Goal: Communication & Community: Answer question/provide support

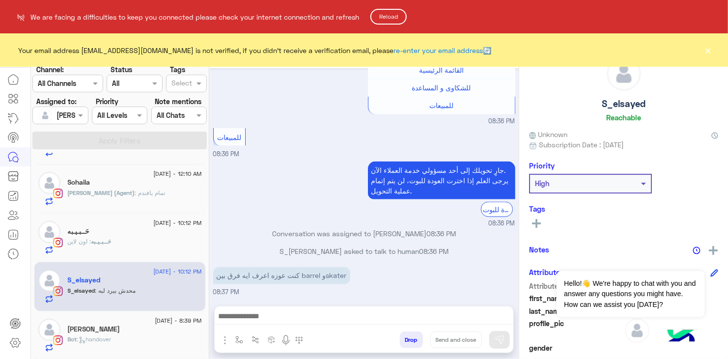
scroll to position [217, 0]
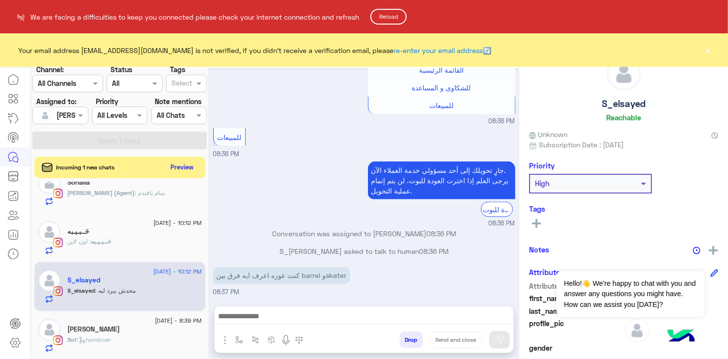
click at [395, 17] on button "Reload" at bounding box center [388, 17] width 36 height 16
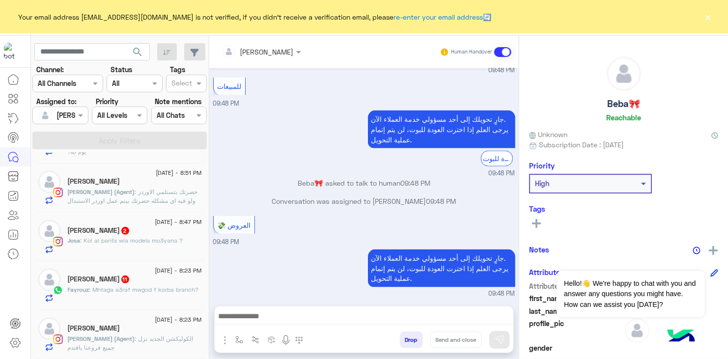
scroll to position [4, 0]
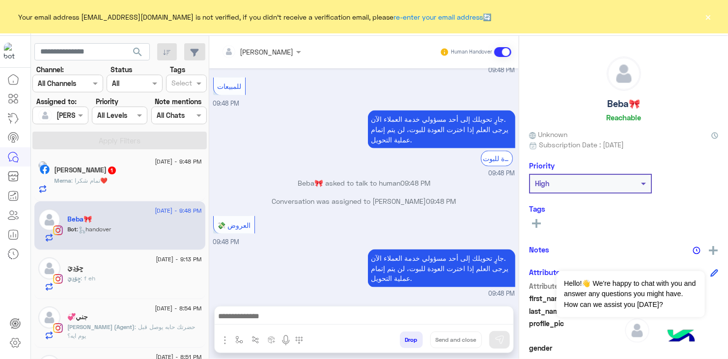
drag, startPoint x: 205, startPoint y: 245, endPoint x: 202, endPoint y: 293, distance: 47.3
click at [202, 293] on div "[DATE] - 9:48 PM [PERSON_NAME] 1 Merna : تمام شكرا❤️ [DATE] - 9:48 PM Beba🎀 Bot…" at bounding box center [120, 258] width 178 height 210
drag, startPoint x: 238, startPoint y: 172, endPoint x: 221, endPoint y: 176, distance: 16.6
click at [238, 172] on small "09:48 PM" at bounding box center [364, 173] width 302 height 9
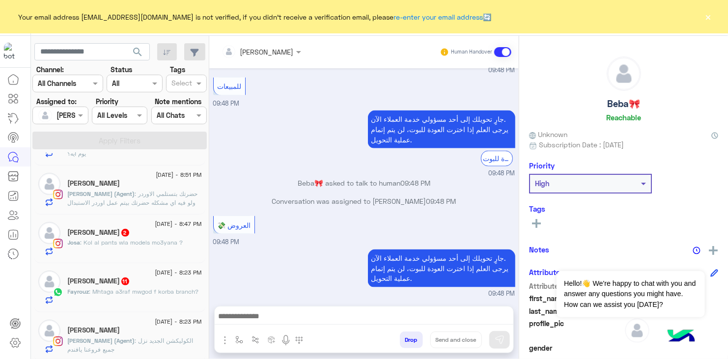
scroll to position [189, 0]
click at [61, 115] on div at bounding box center [60, 114] width 55 height 11
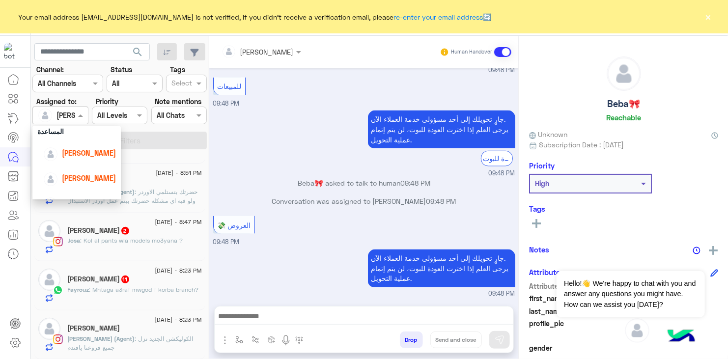
scroll to position [65, 0]
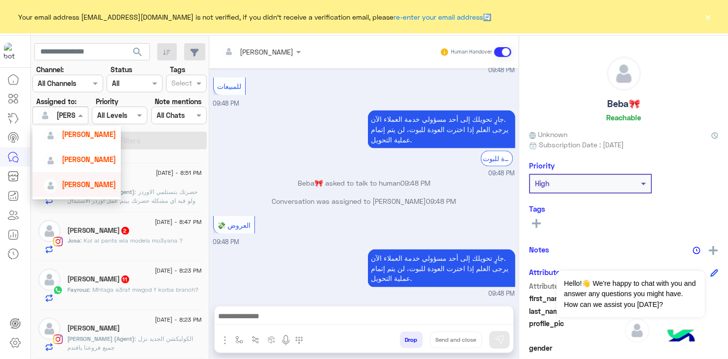
click at [92, 184] on span "[PERSON_NAME]" at bounding box center [89, 184] width 54 height 8
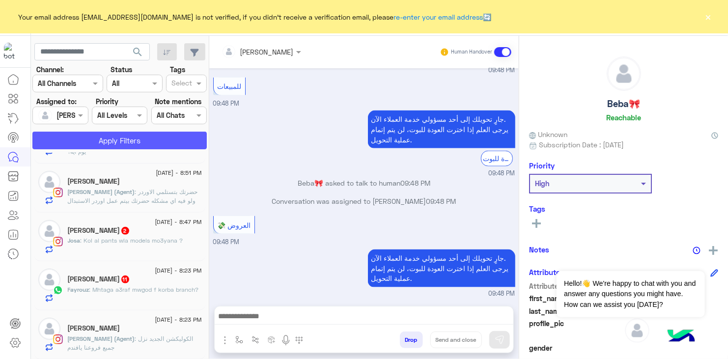
click at [102, 143] on button "Apply Filters" at bounding box center [119, 141] width 174 height 18
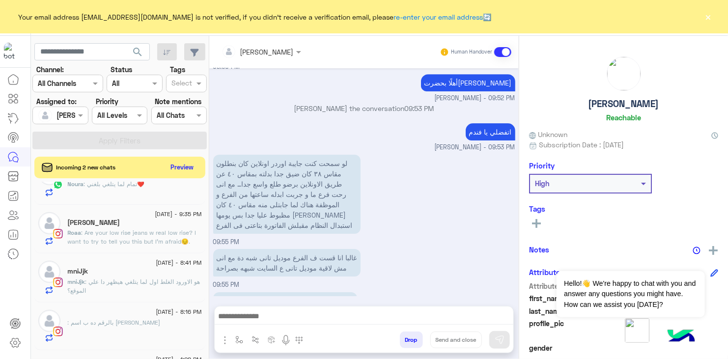
scroll to position [1594, 0]
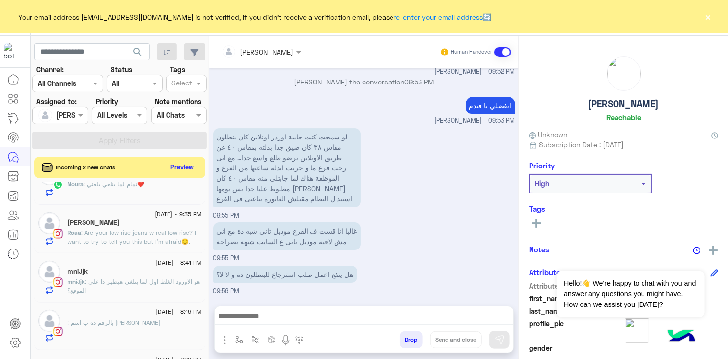
click at [70, 115] on div at bounding box center [60, 114] width 55 height 11
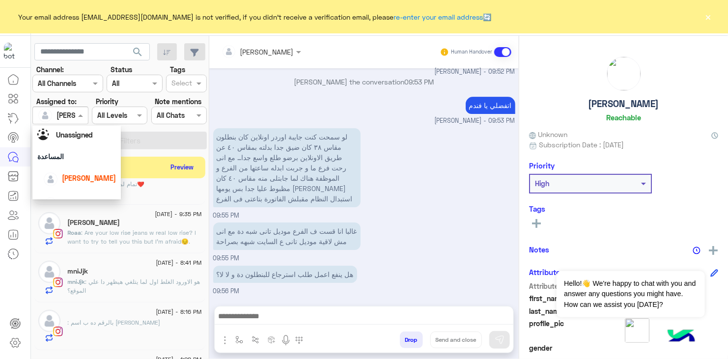
scroll to position [12, 0]
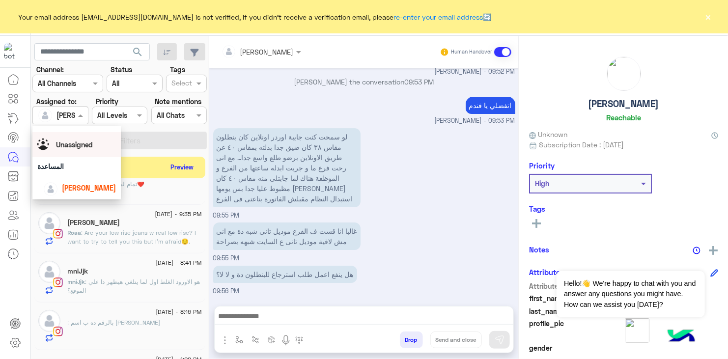
click at [429, 139] on div "لو سمحت كنت جايبة اوردر اونلاين كان بنطلون مقاس ٣٨ كان ضيق جدا بدلته بمقاس ٤٠ ع…" at bounding box center [364, 173] width 302 height 95
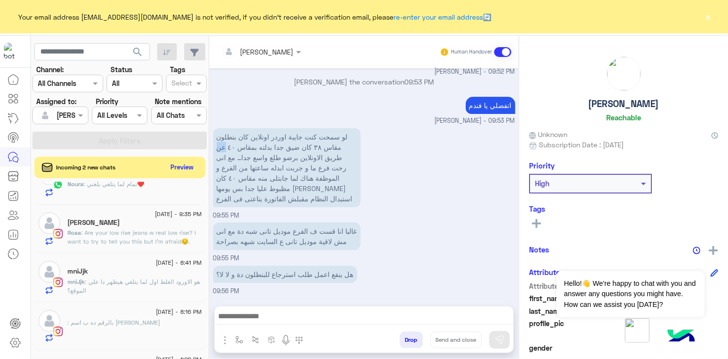
click at [429, 139] on div "لو سمحت كنت جايبة اوردر اونلاين كان بنطلون مقاس ٣٨ كان ضيق جدا بدلته بمقاس ٤٠ ع…" at bounding box center [364, 173] width 302 height 95
click at [56, 118] on input "text" at bounding box center [49, 115] width 23 height 10
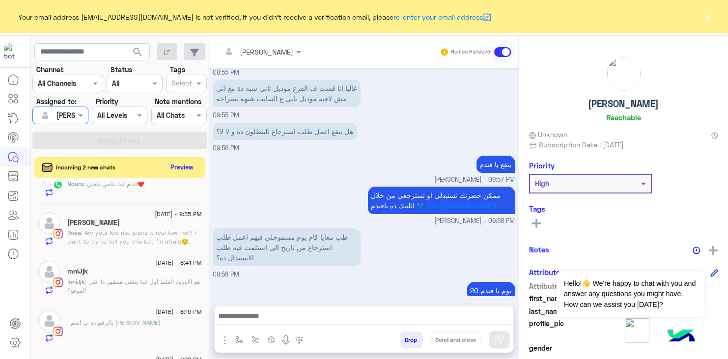
scroll to position [1762, 0]
